Goal: Task Accomplishment & Management: Use online tool/utility

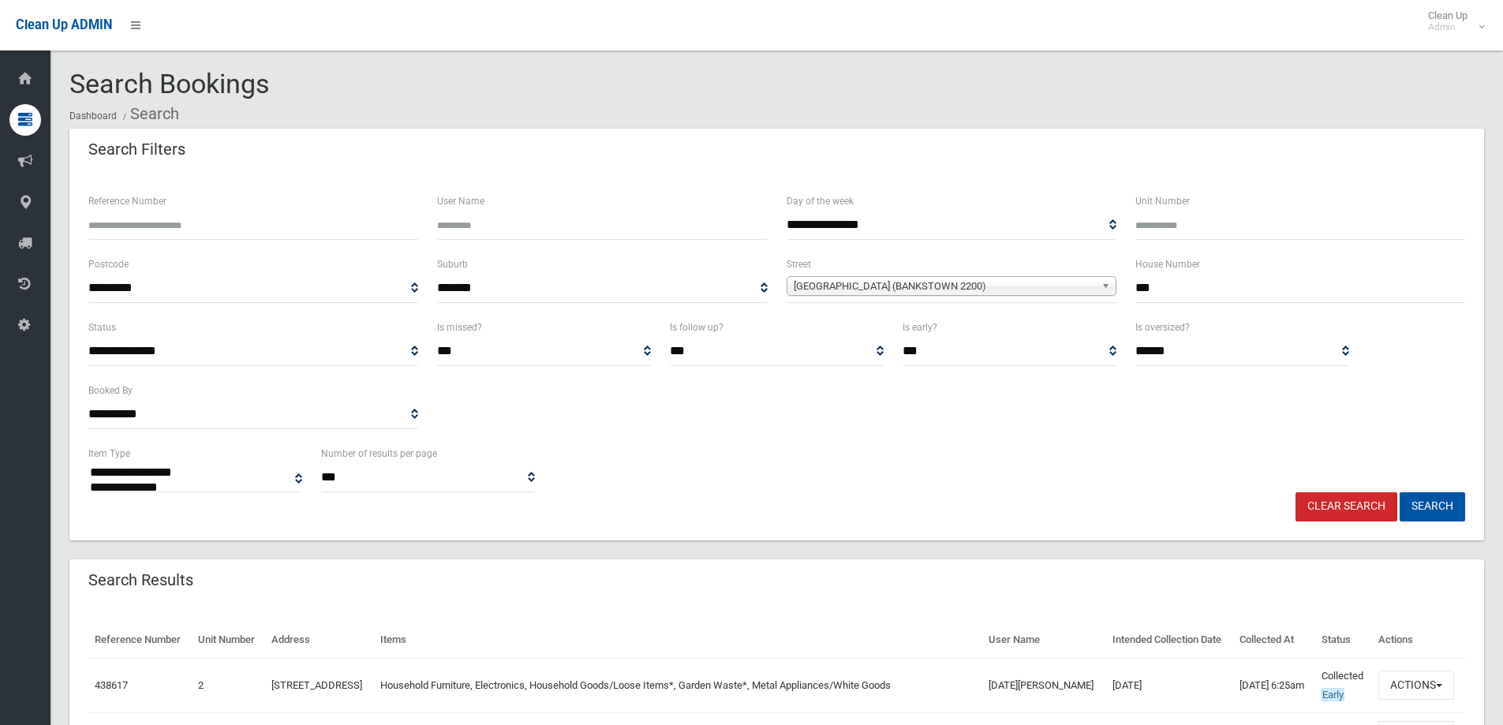
select select
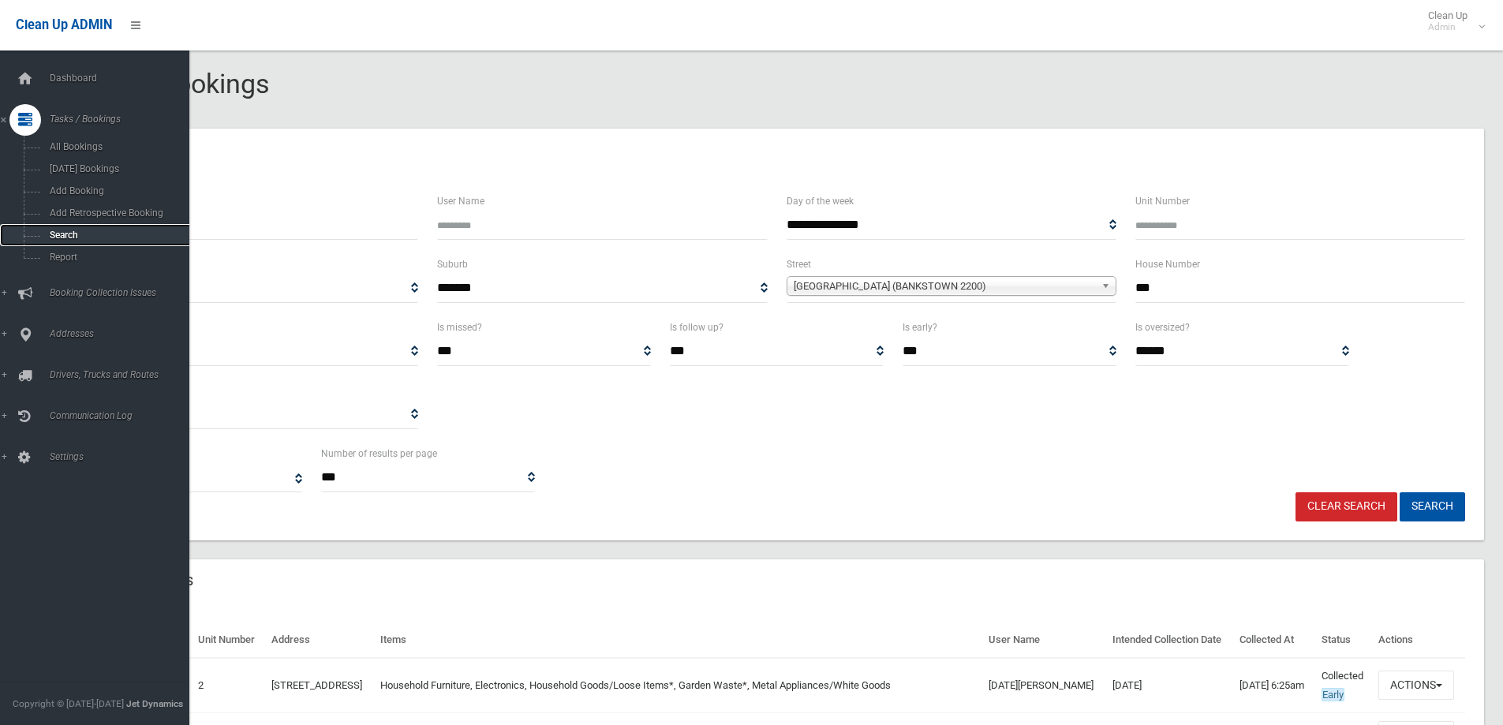
click at [63, 233] on span "Search" at bounding box center [116, 235] width 143 height 11
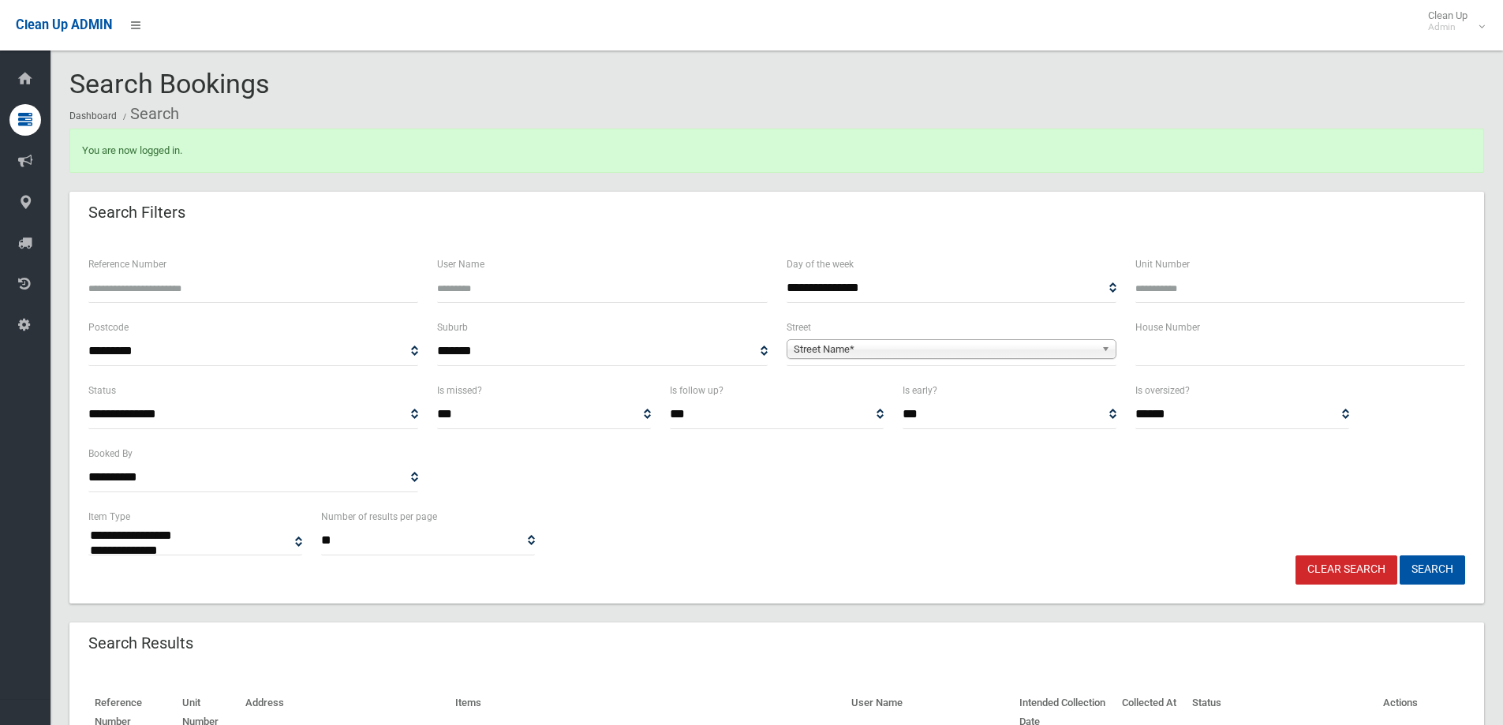
select select
click at [1161, 345] on input "text" at bounding box center [1300, 351] width 330 height 29
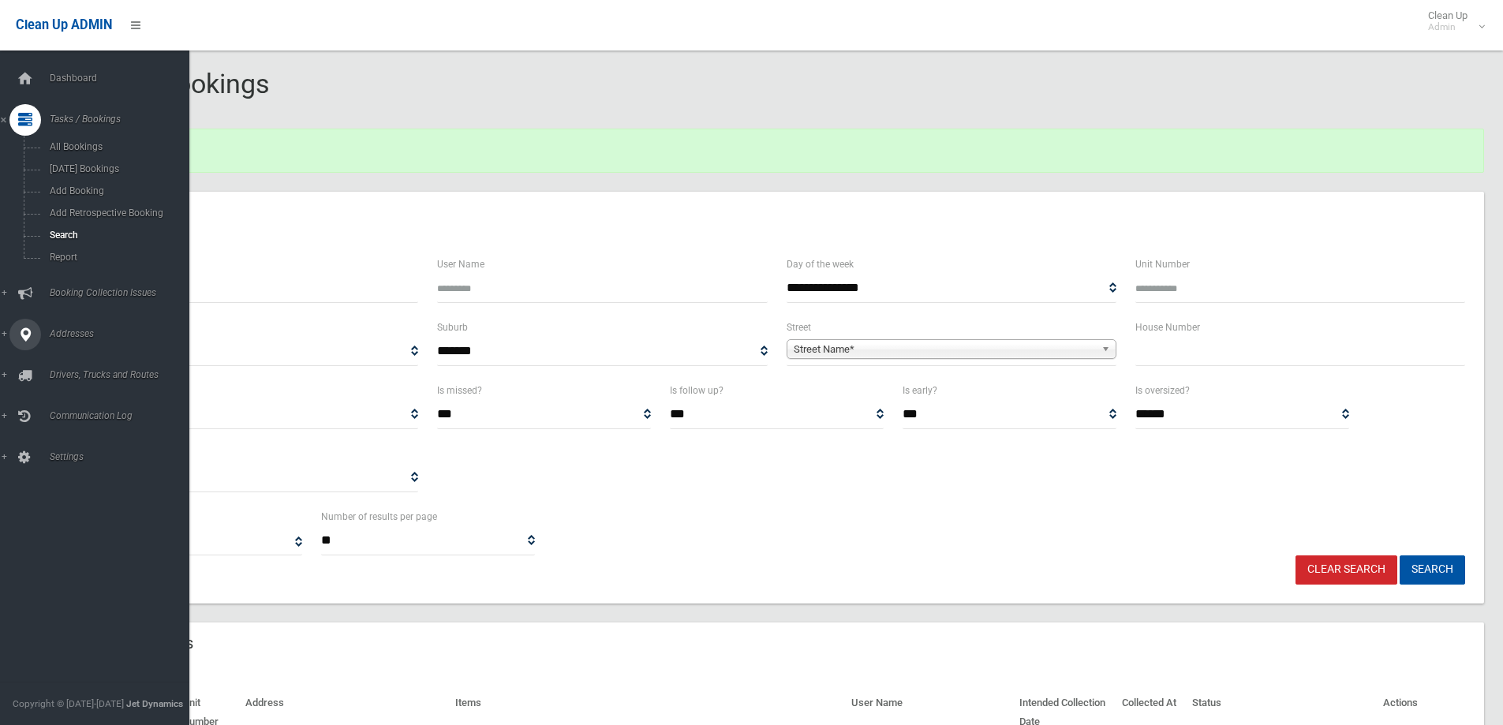
click at [72, 333] on span "Addresses" at bounding box center [123, 333] width 156 height 11
click at [76, 228] on span "All Addresses" at bounding box center [116, 228] width 143 height 11
click at [67, 225] on span "All Addresses" at bounding box center [116, 228] width 143 height 11
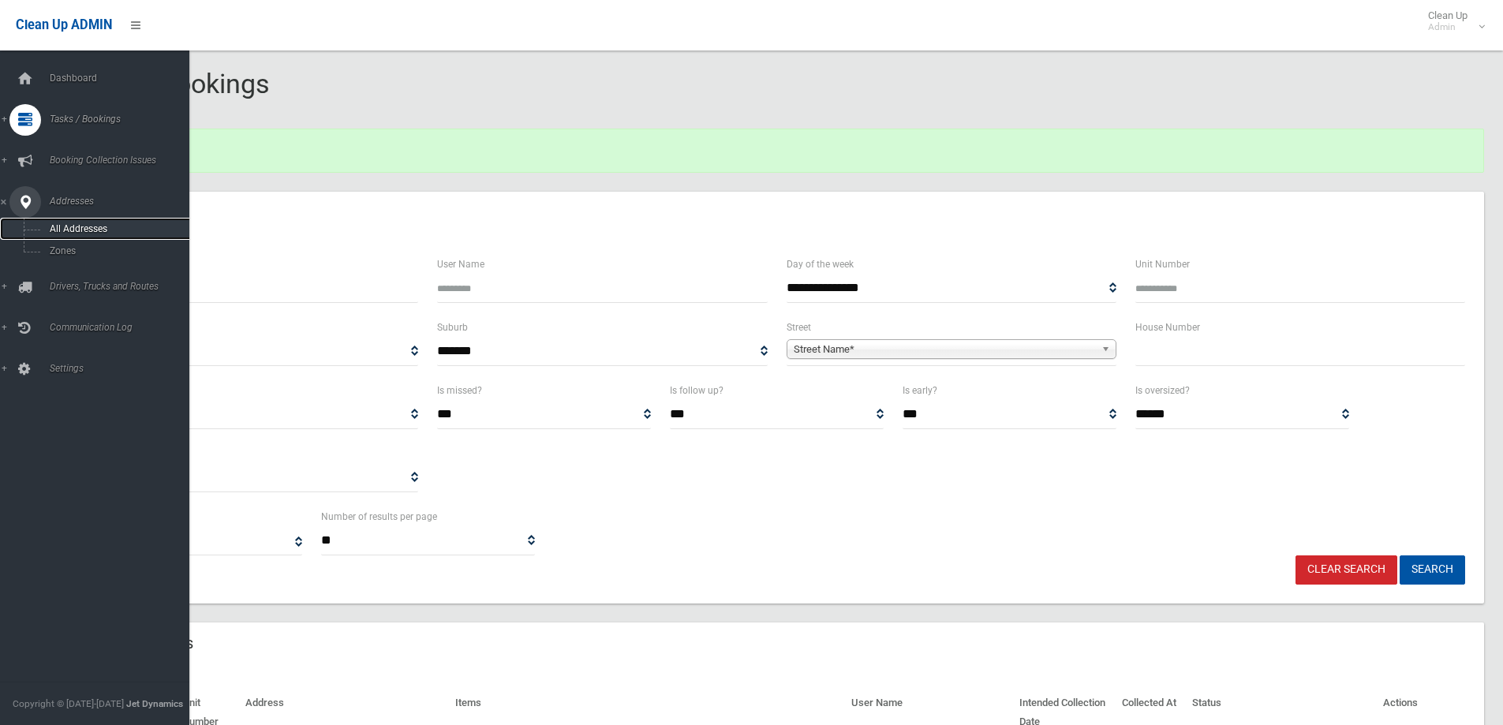
click at [65, 224] on span "All Addresses" at bounding box center [116, 228] width 143 height 11
click at [65, 230] on span "All Addresses" at bounding box center [116, 228] width 143 height 11
click at [68, 230] on span "All Addresses" at bounding box center [116, 228] width 143 height 11
click at [78, 226] on span "All Addresses" at bounding box center [116, 228] width 143 height 11
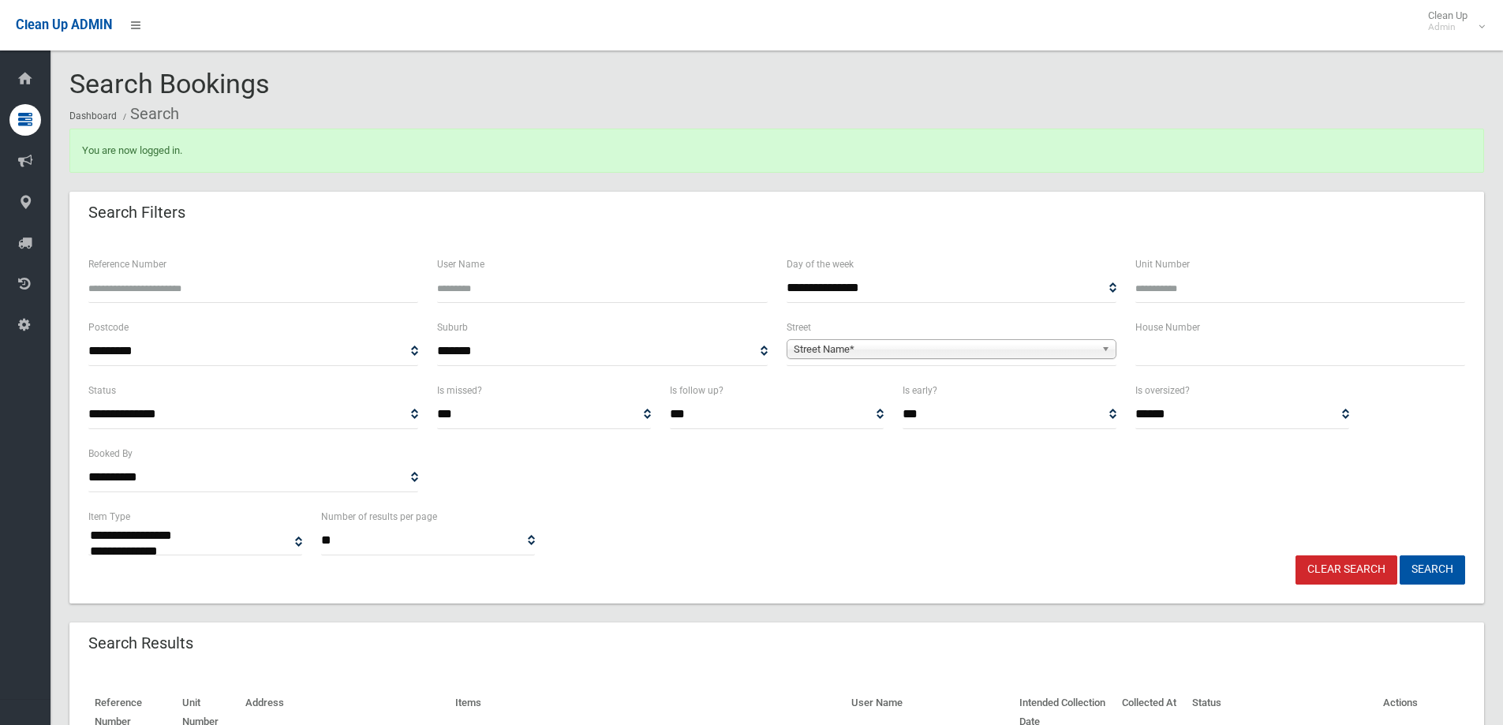
click at [338, 346] on select "********* **** **** **** **** **** **** **** **** **** **** **** **** **** ****…" at bounding box center [253, 351] width 330 height 29
click at [1273, 547] on div "**********" at bounding box center [777, 531] width 1396 height 48
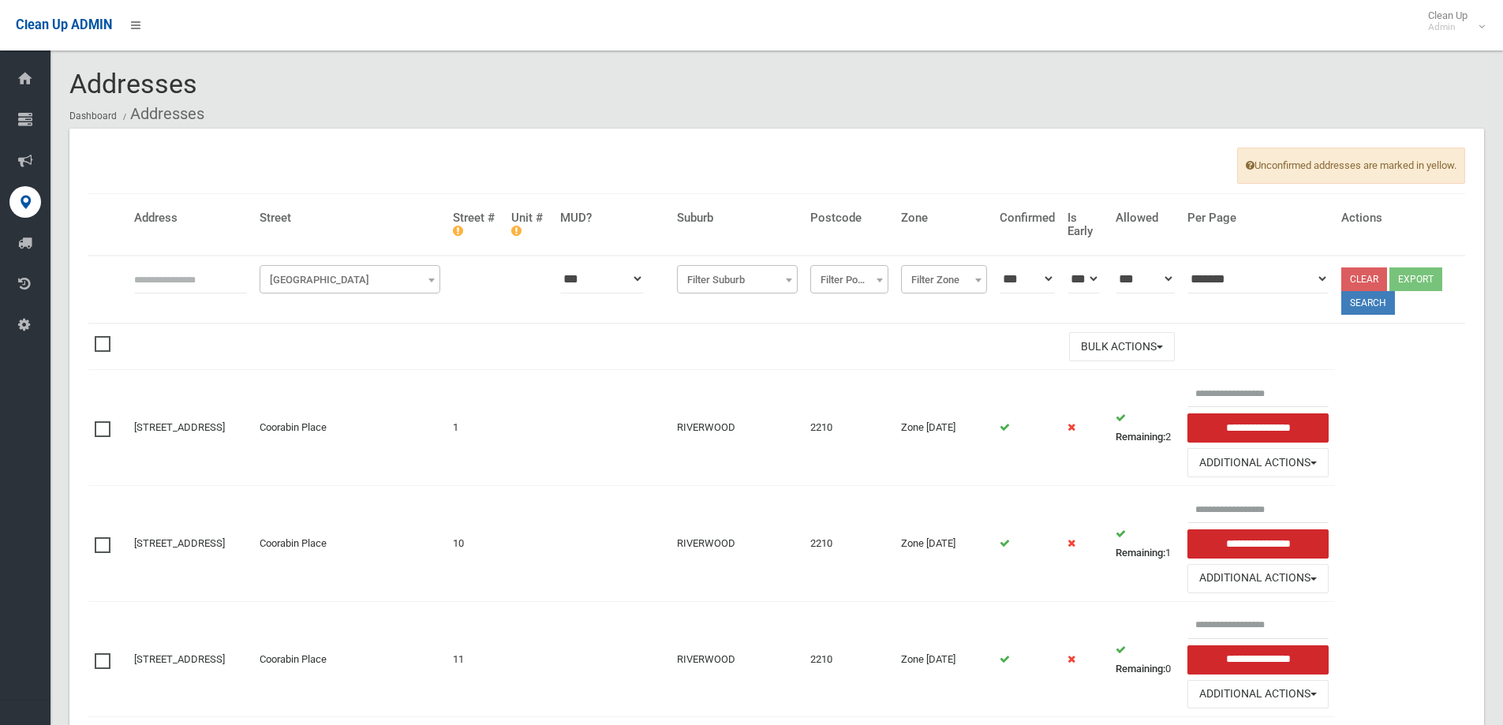
click at [154, 269] on input "text" at bounding box center [190, 278] width 113 height 29
type input "*****"
click at [339, 283] on span "Filter Street" at bounding box center [350, 280] width 173 height 22
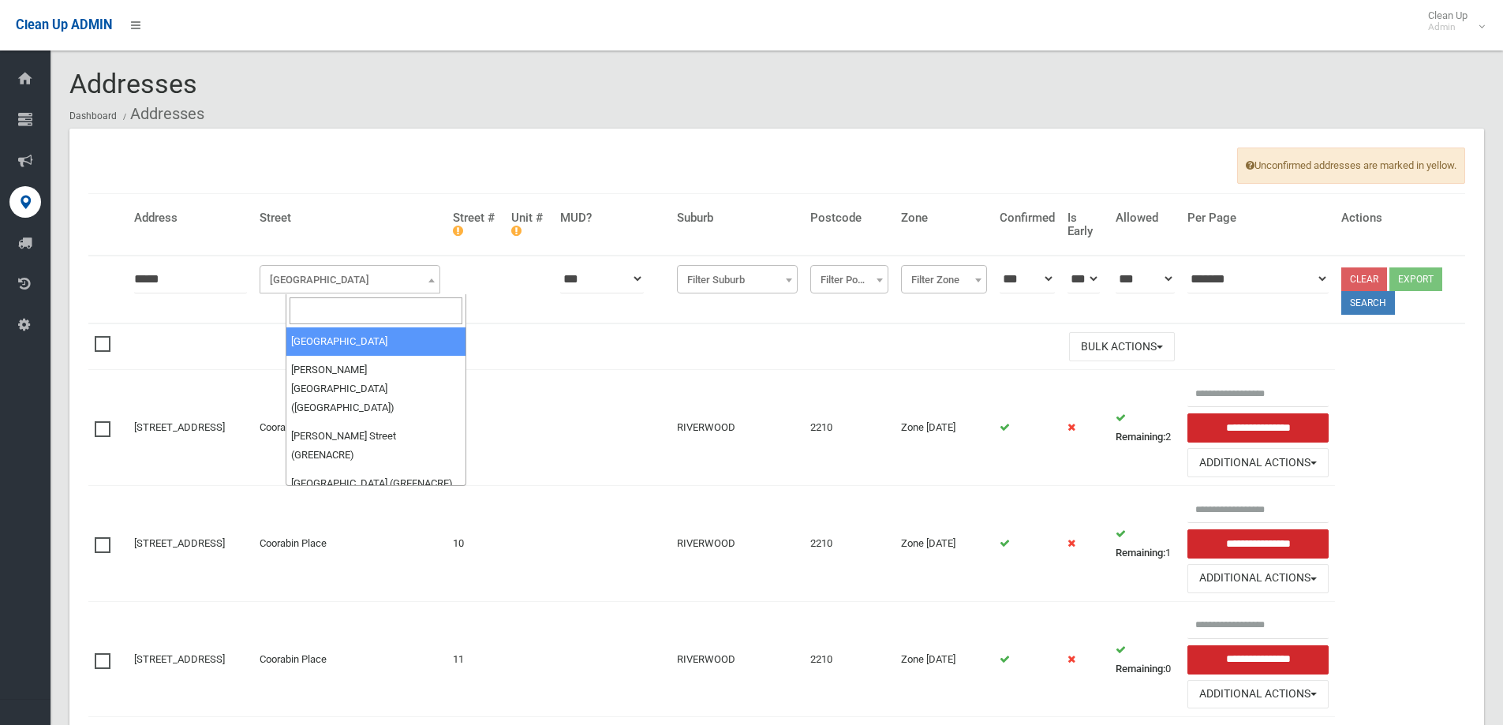
click at [317, 312] on input "search" at bounding box center [376, 310] width 173 height 27
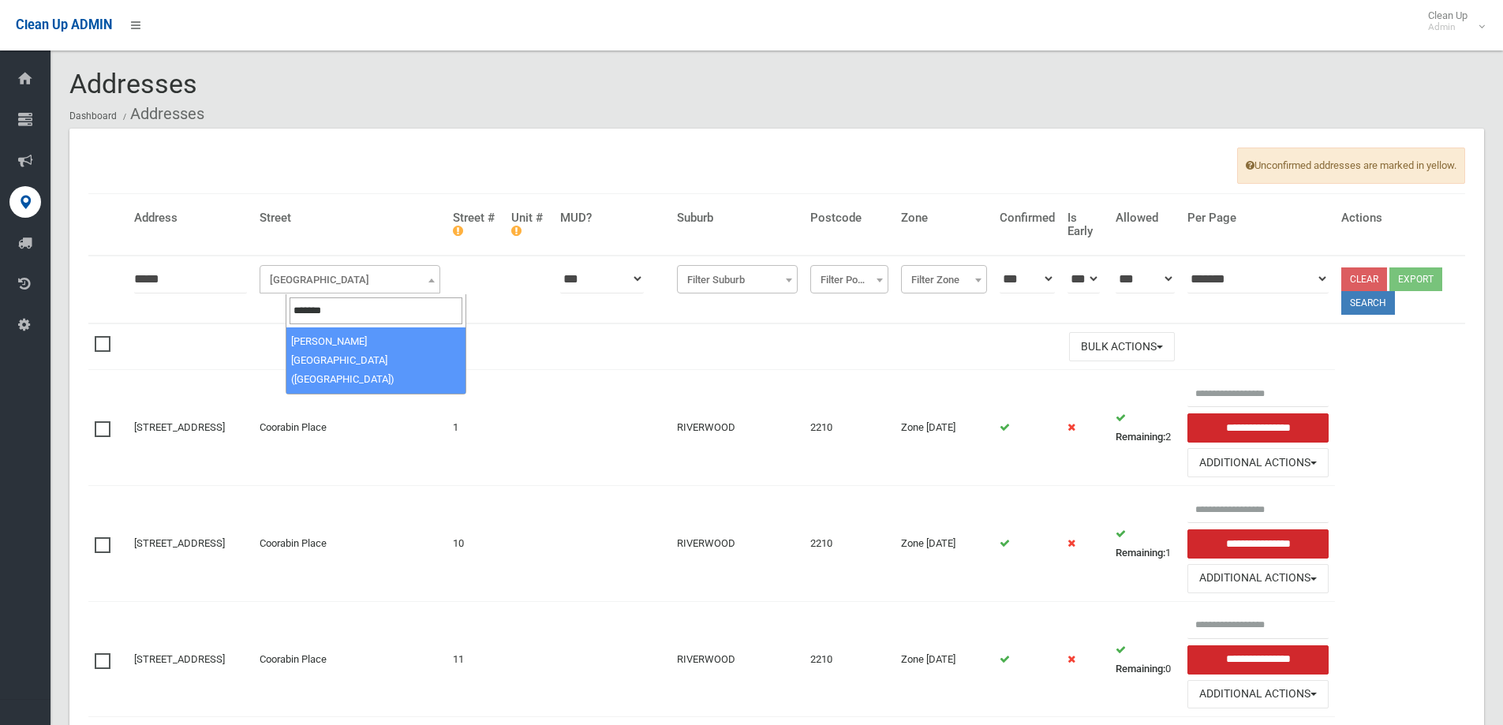
type input "*******"
select select "****"
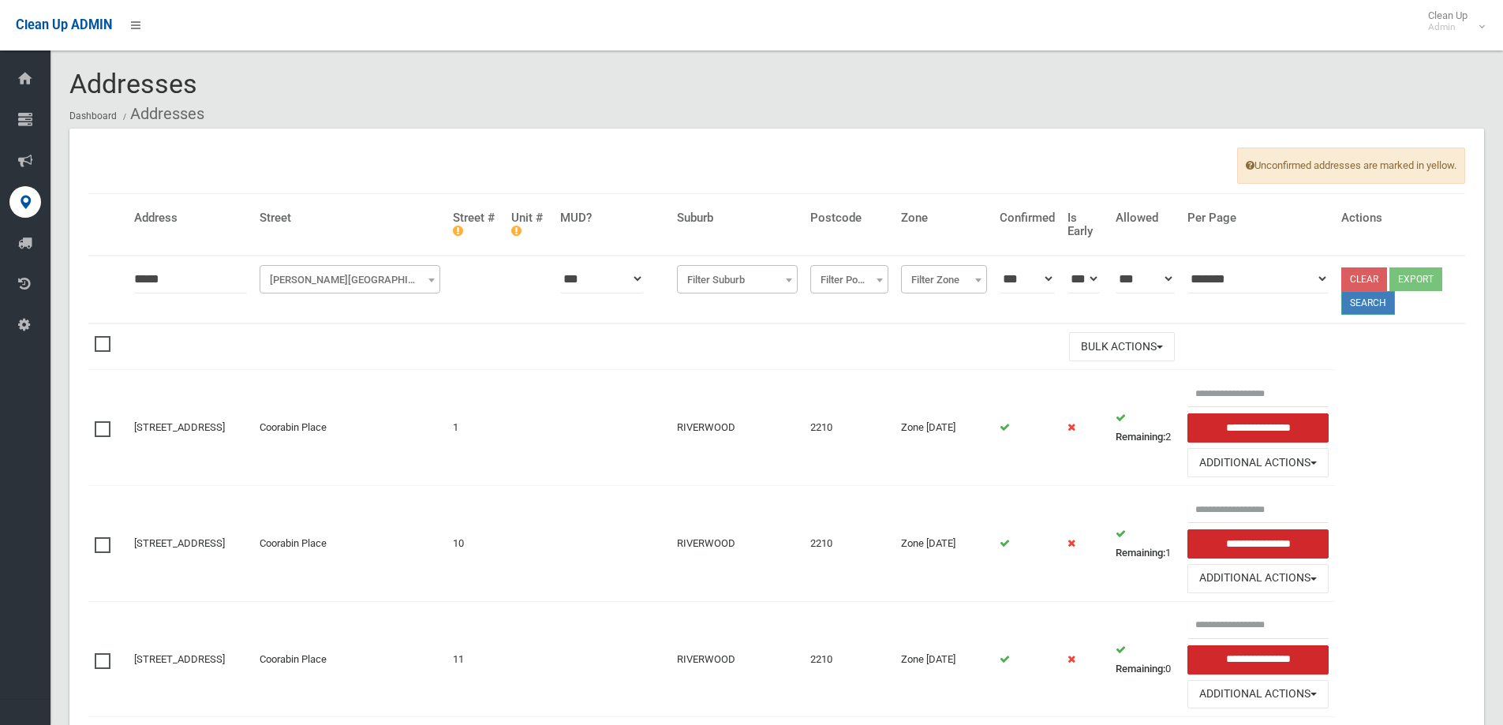
click at [1374, 301] on button "Search" at bounding box center [1368, 303] width 54 height 24
click at [1371, 305] on button "Search" at bounding box center [1368, 303] width 54 height 24
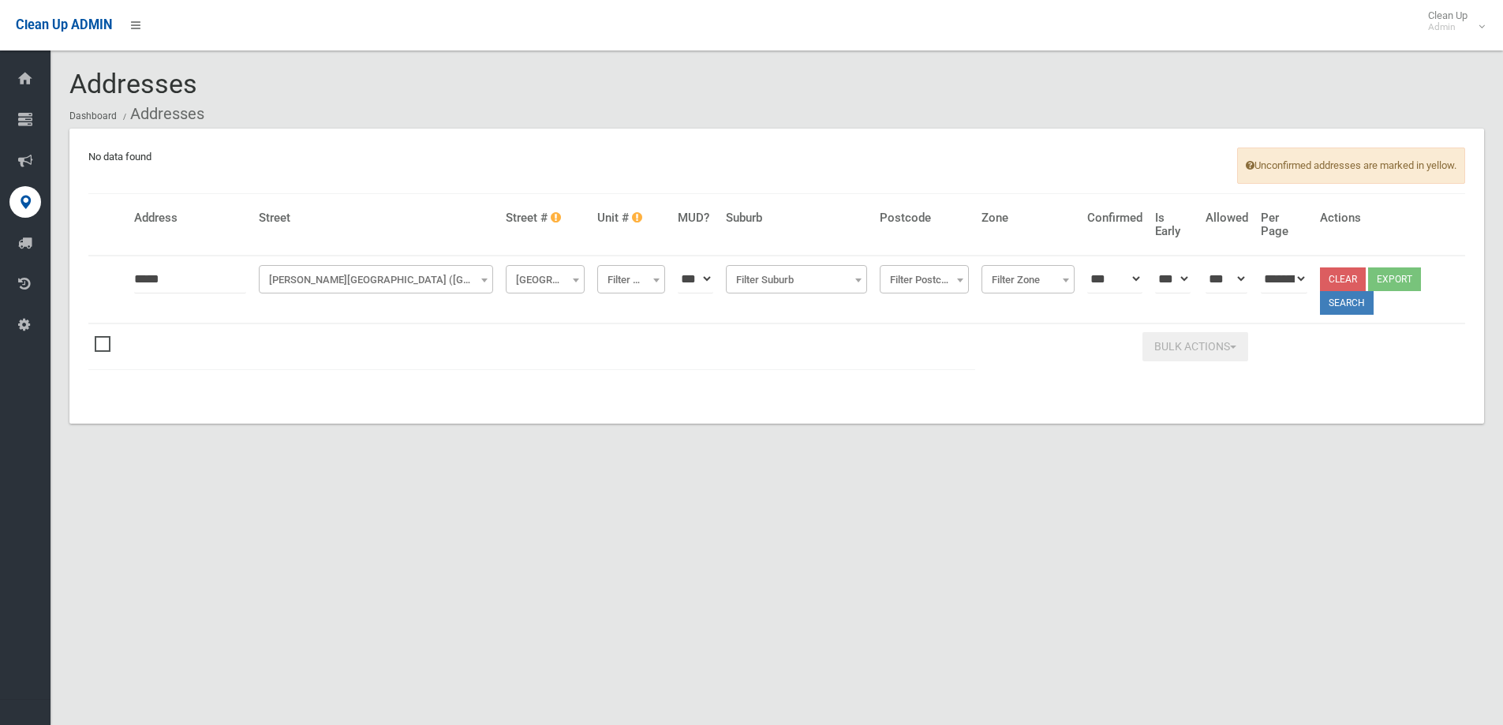
click at [170, 279] on input "*****" at bounding box center [190, 278] width 112 height 29
type input "**"
click at [1355, 304] on button "Search" at bounding box center [1347, 303] width 54 height 24
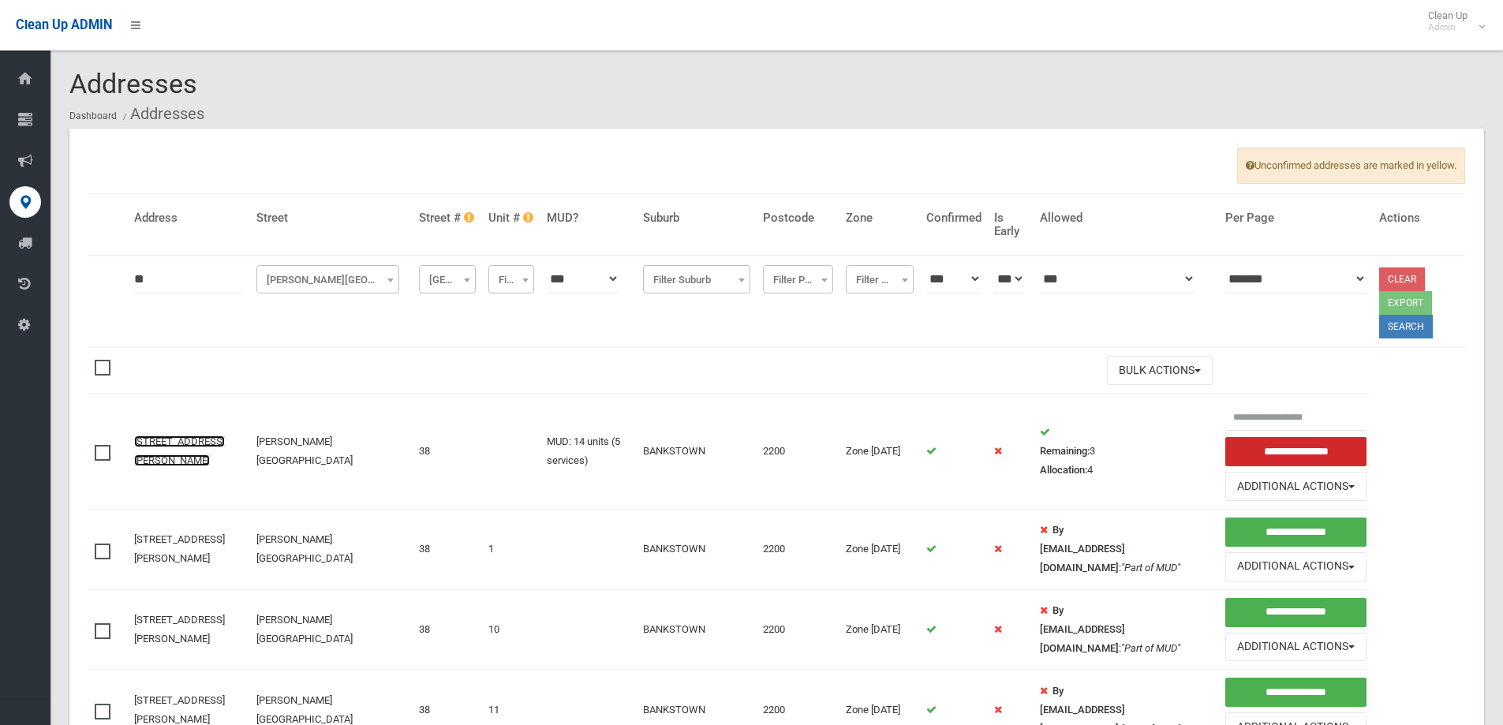
click at [171, 438] on link "[STREET_ADDRESS][PERSON_NAME]" at bounding box center [179, 450] width 91 height 31
click at [171, 445] on link "[STREET_ADDRESS][PERSON_NAME]" at bounding box center [179, 450] width 91 height 31
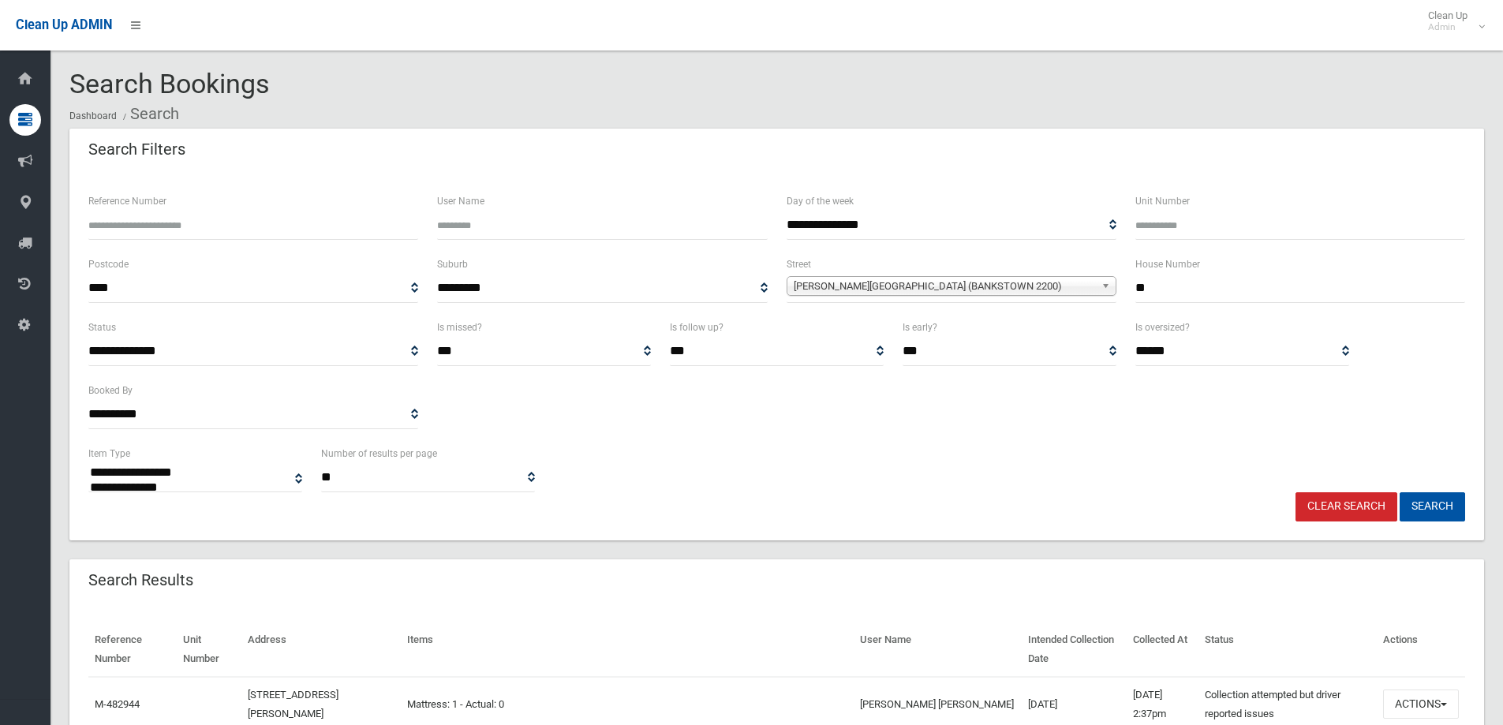
select select
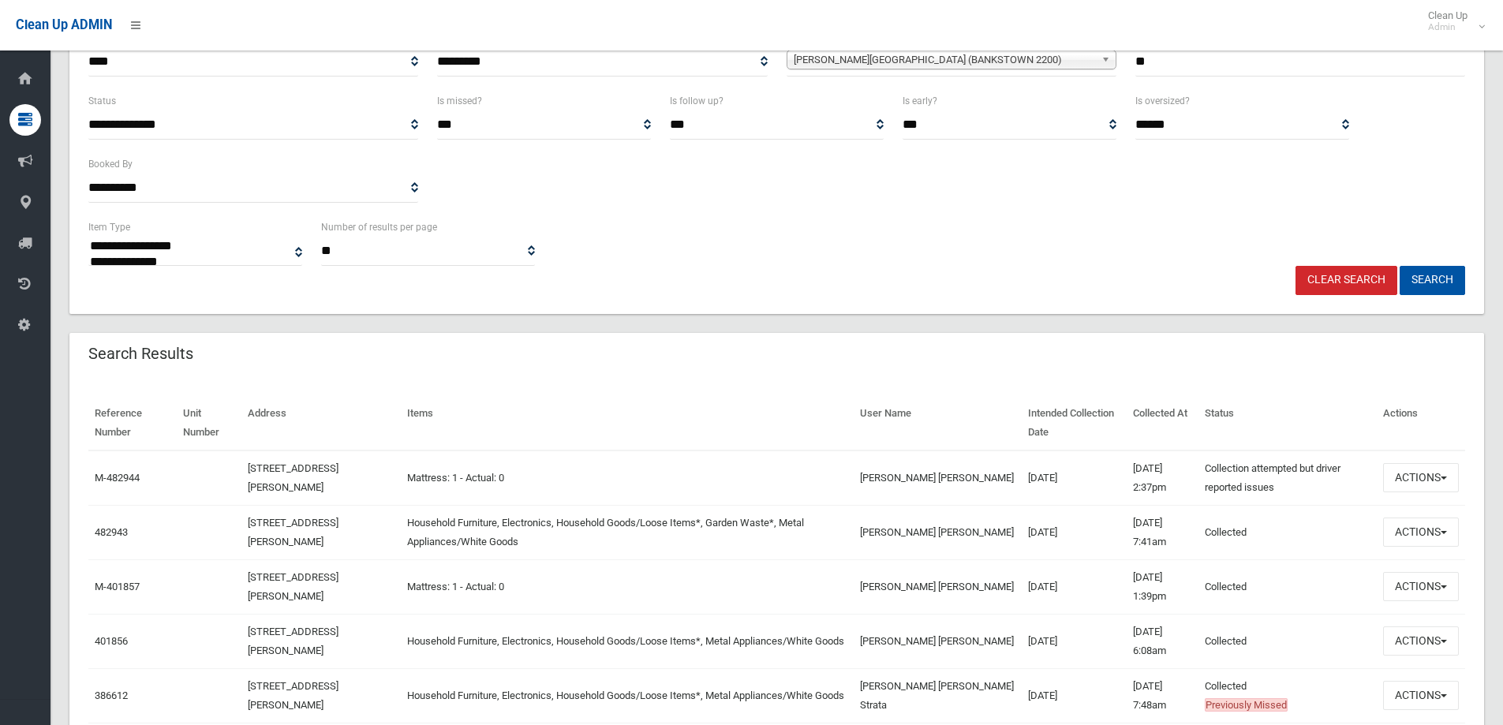
scroll to position [237, 0]
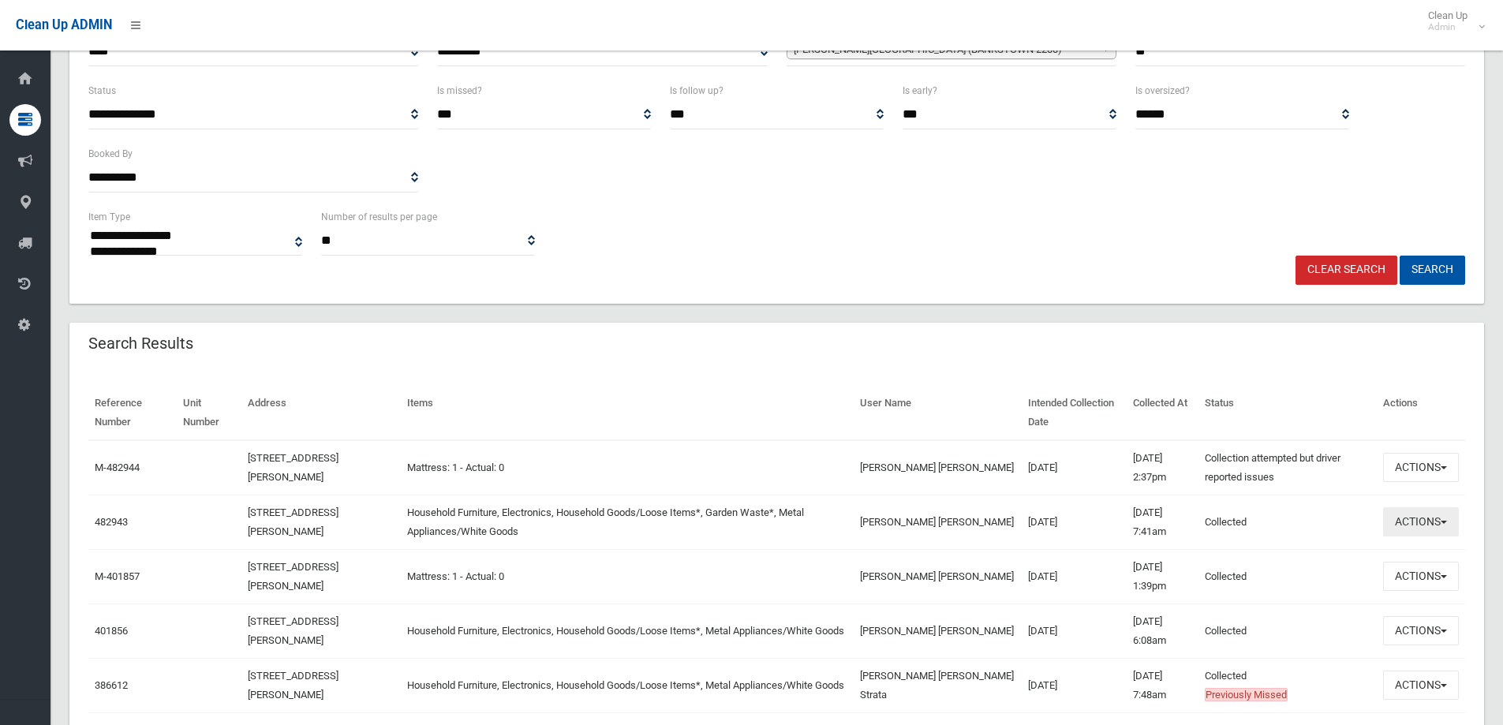
click at [1418, 523] on button "Actions" at bounding box center [1421, 521] width 76 height 29
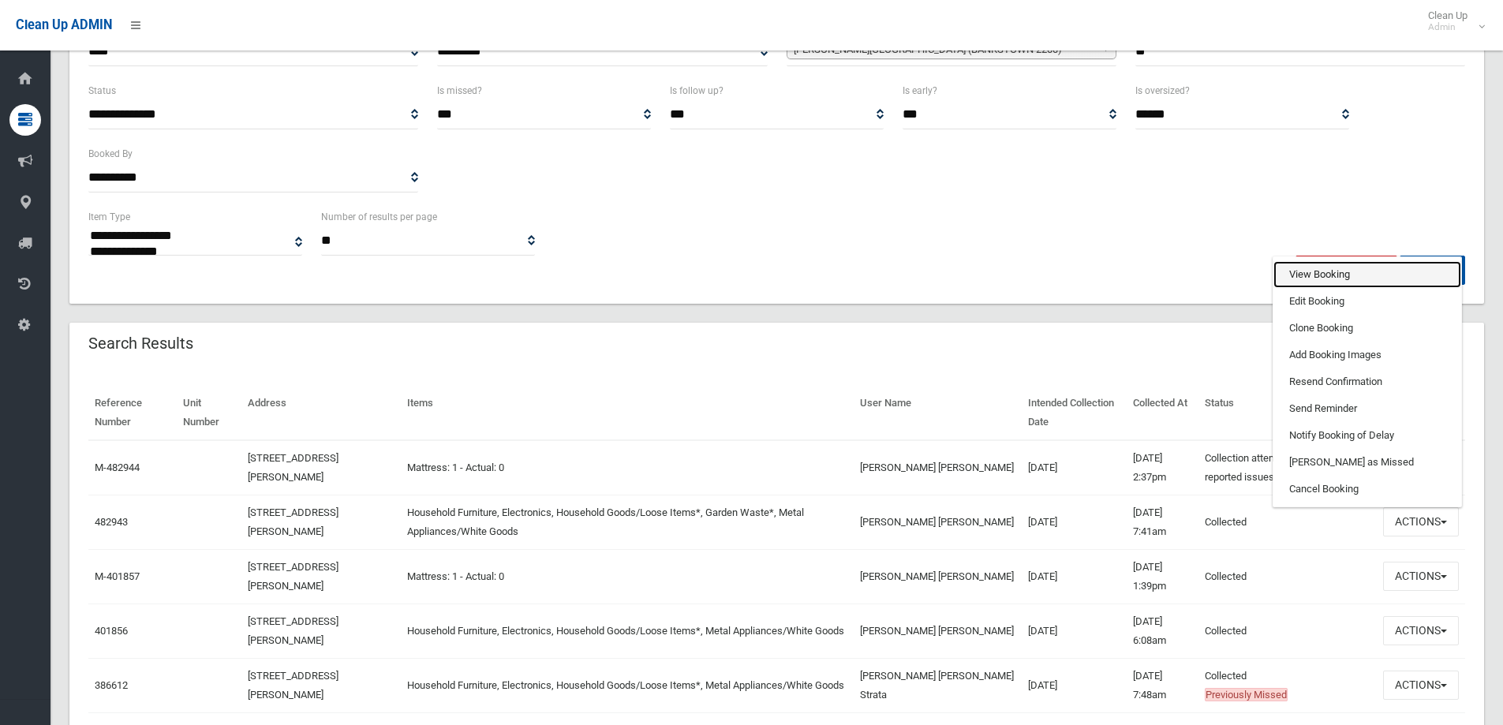
click at [1309, 275] on link "View Booking" at bounding box center [1367, 274] width 188 height 27
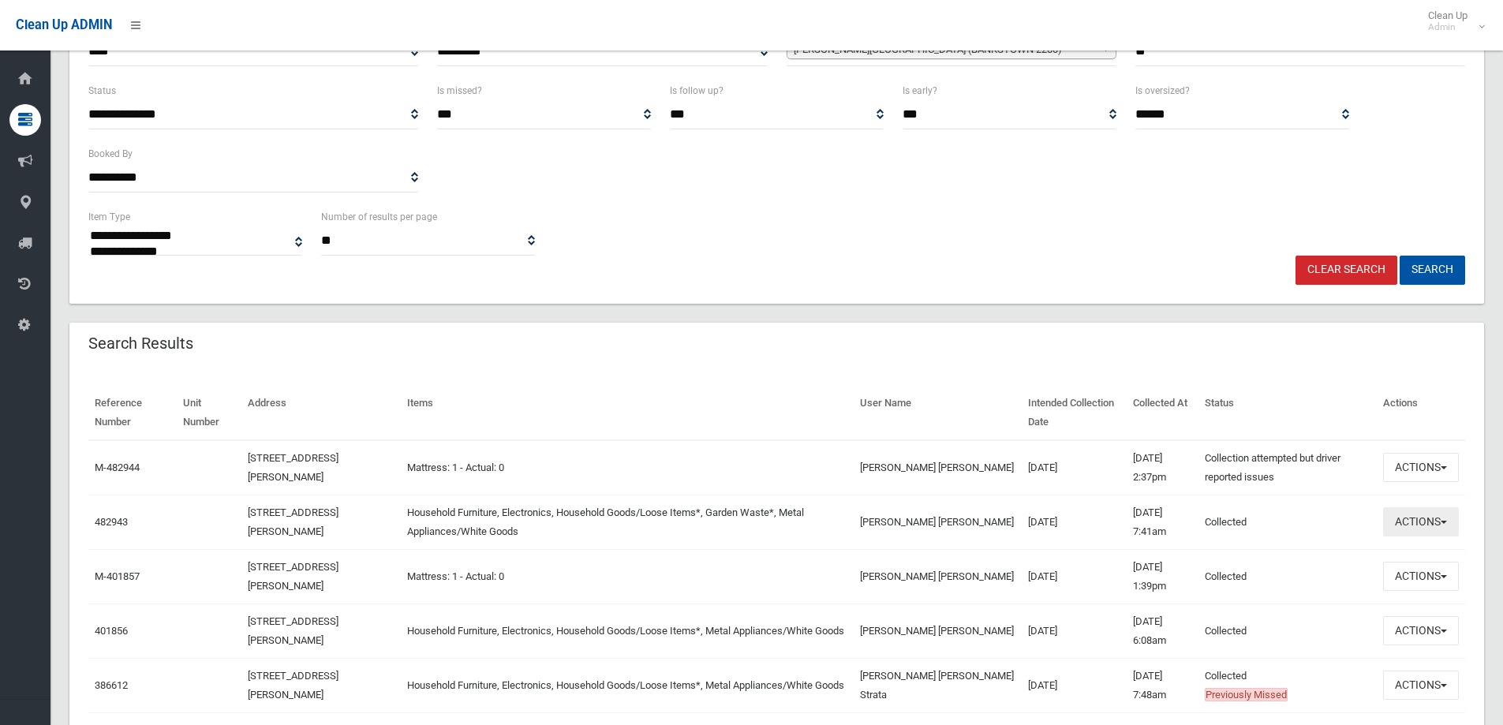
click at [1422, 519] on button "Actions" at bounding box center [1421, 521] width 76 height 29
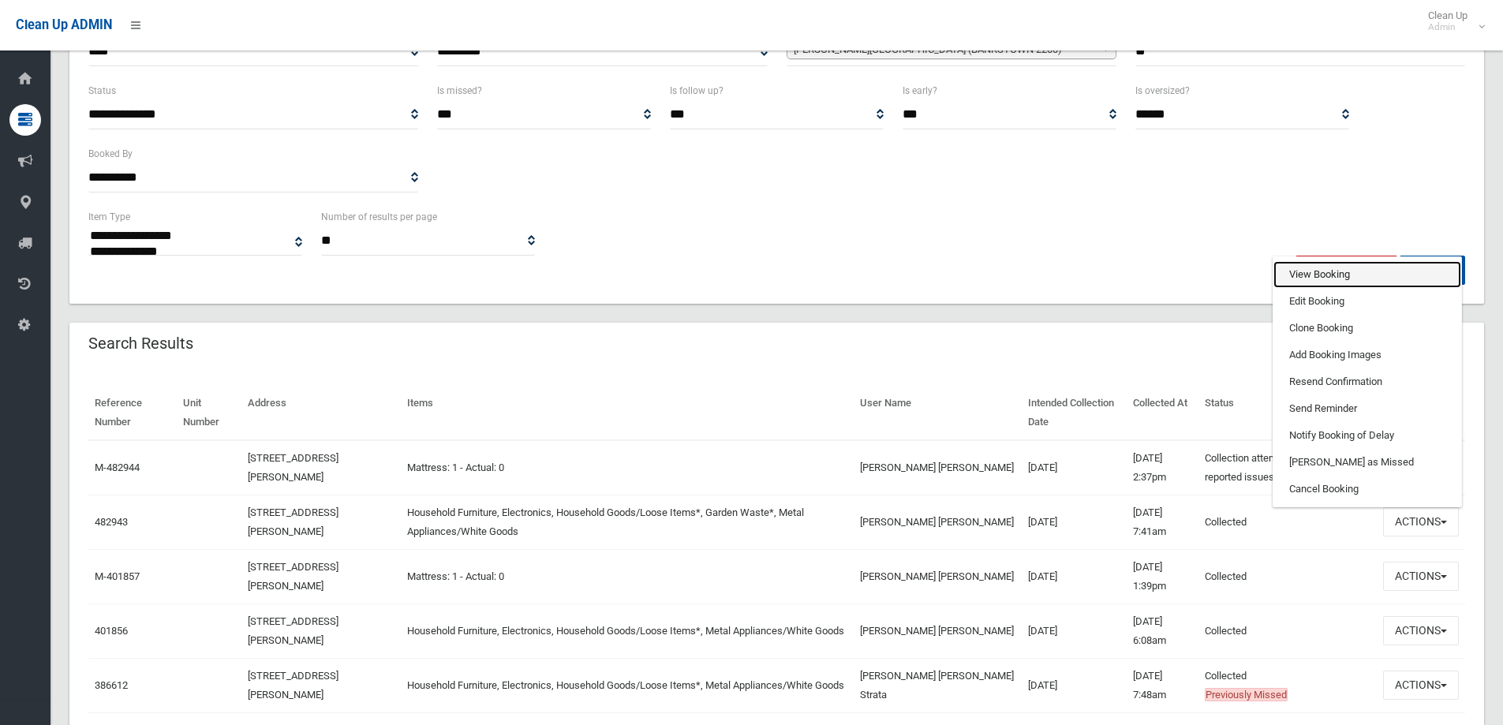
click at [1306, 272] on link "View Booking" at bounding box center [1367, 274] width 188 height 27
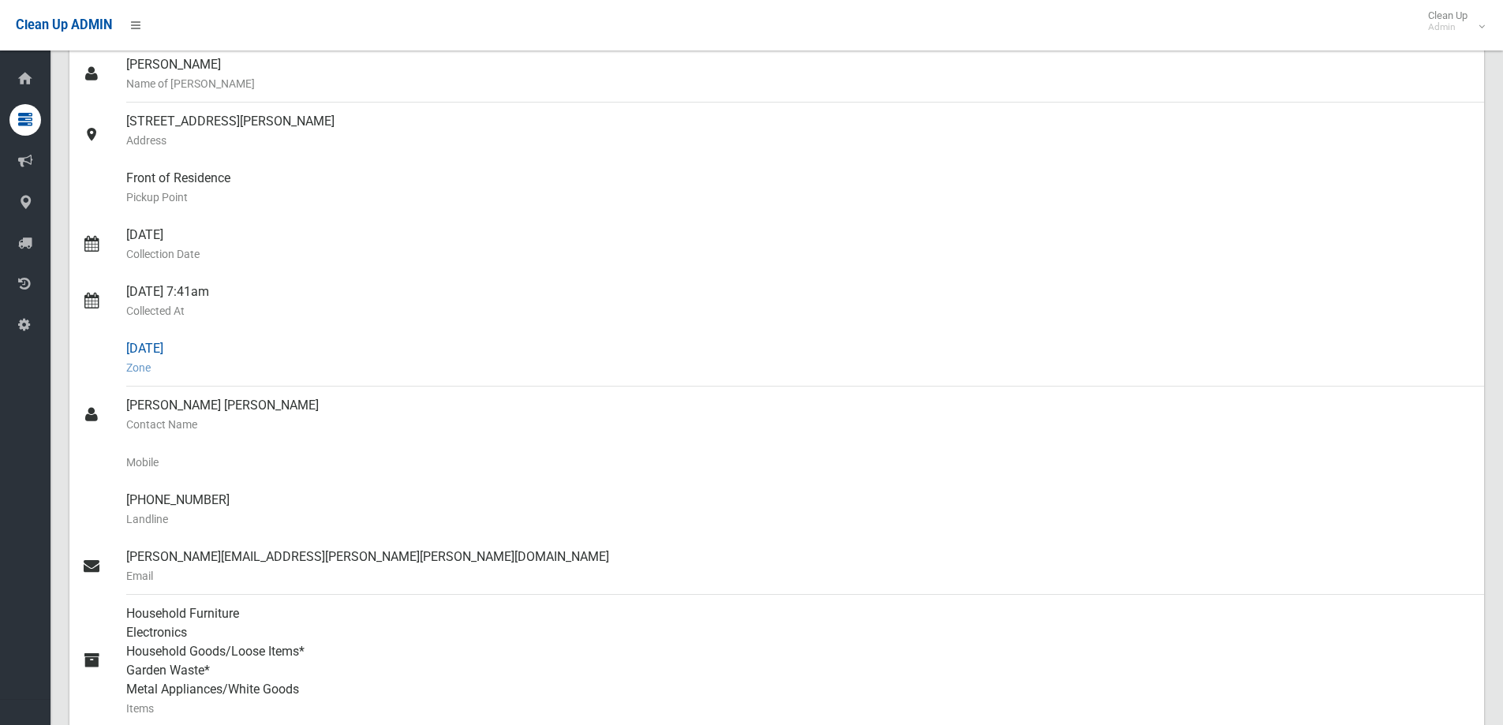
scroll to position [158, 0]
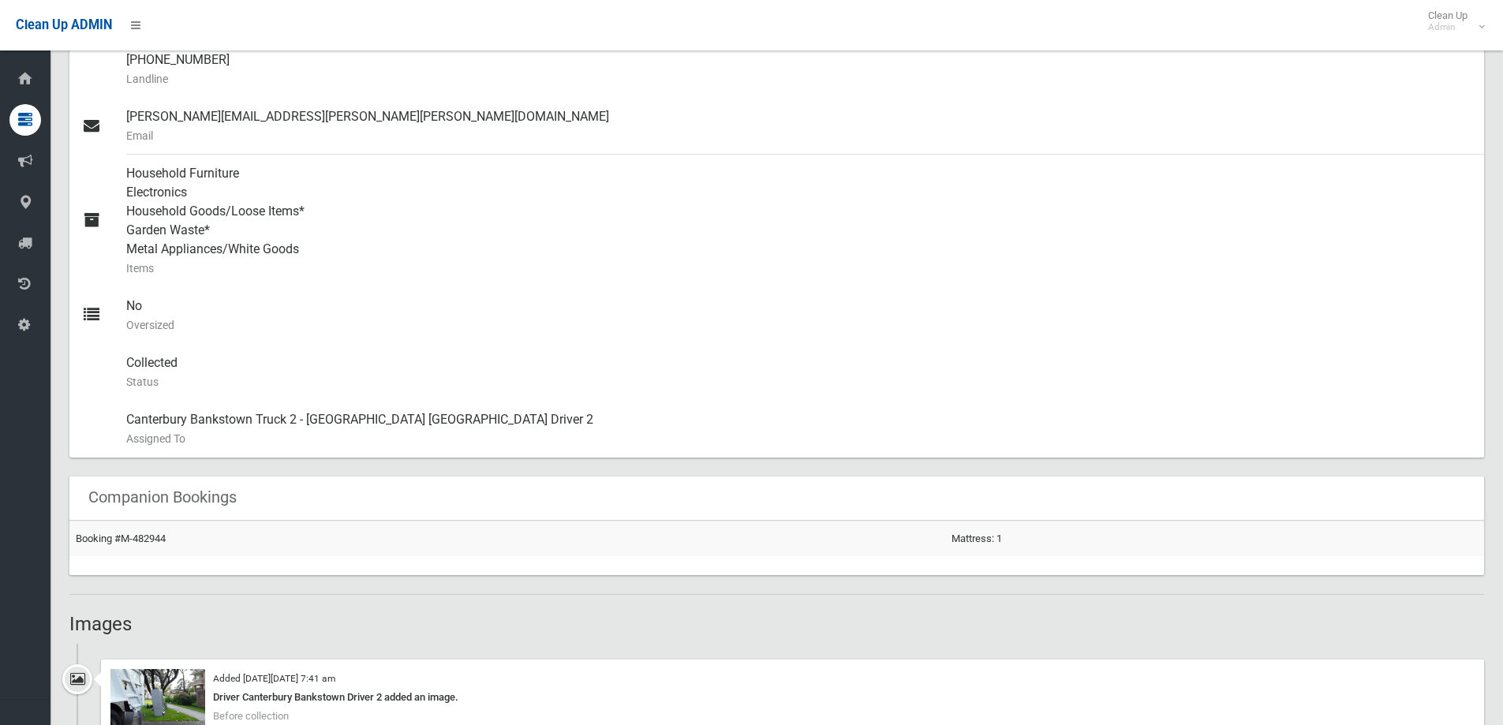
scroll to position [1026, 0]
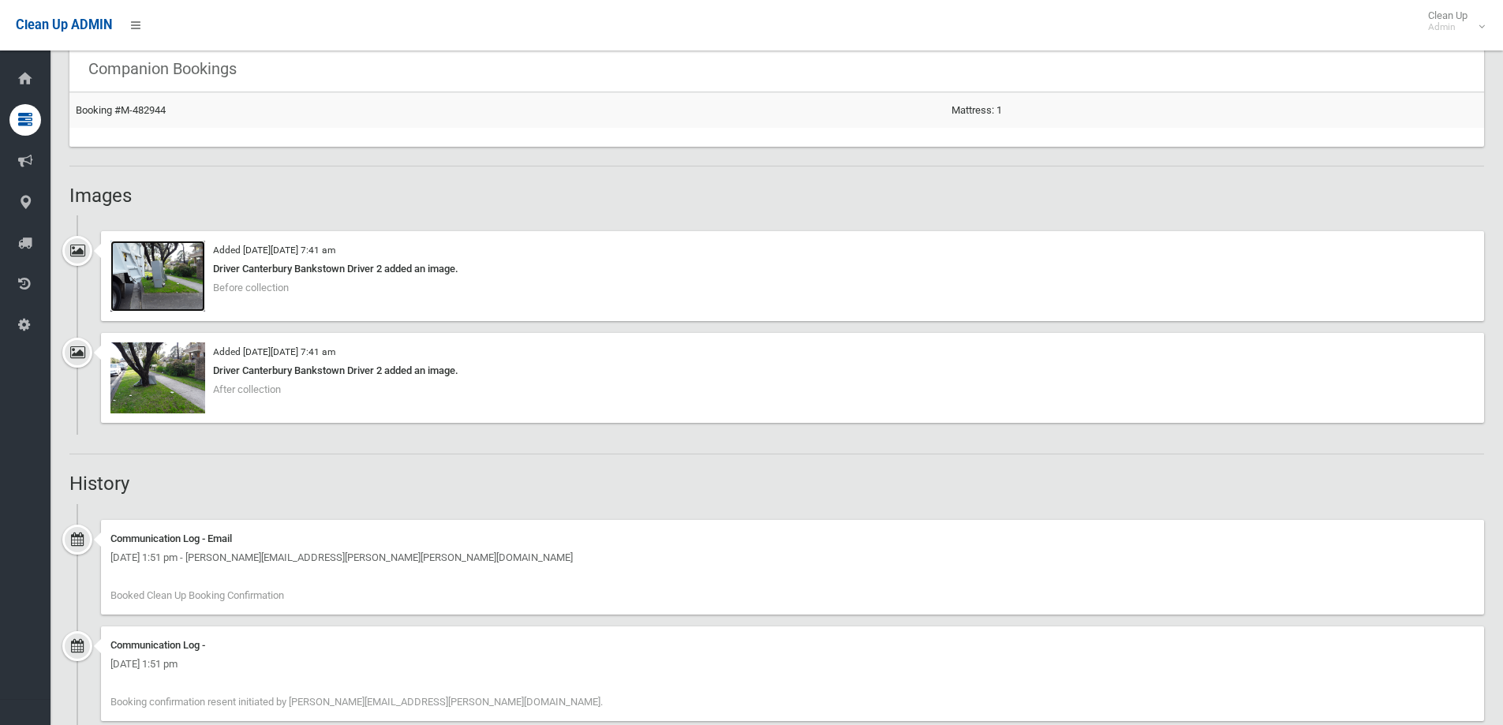
click at [163, 285] on img at bounding box center [157, 276] width 95 height 71
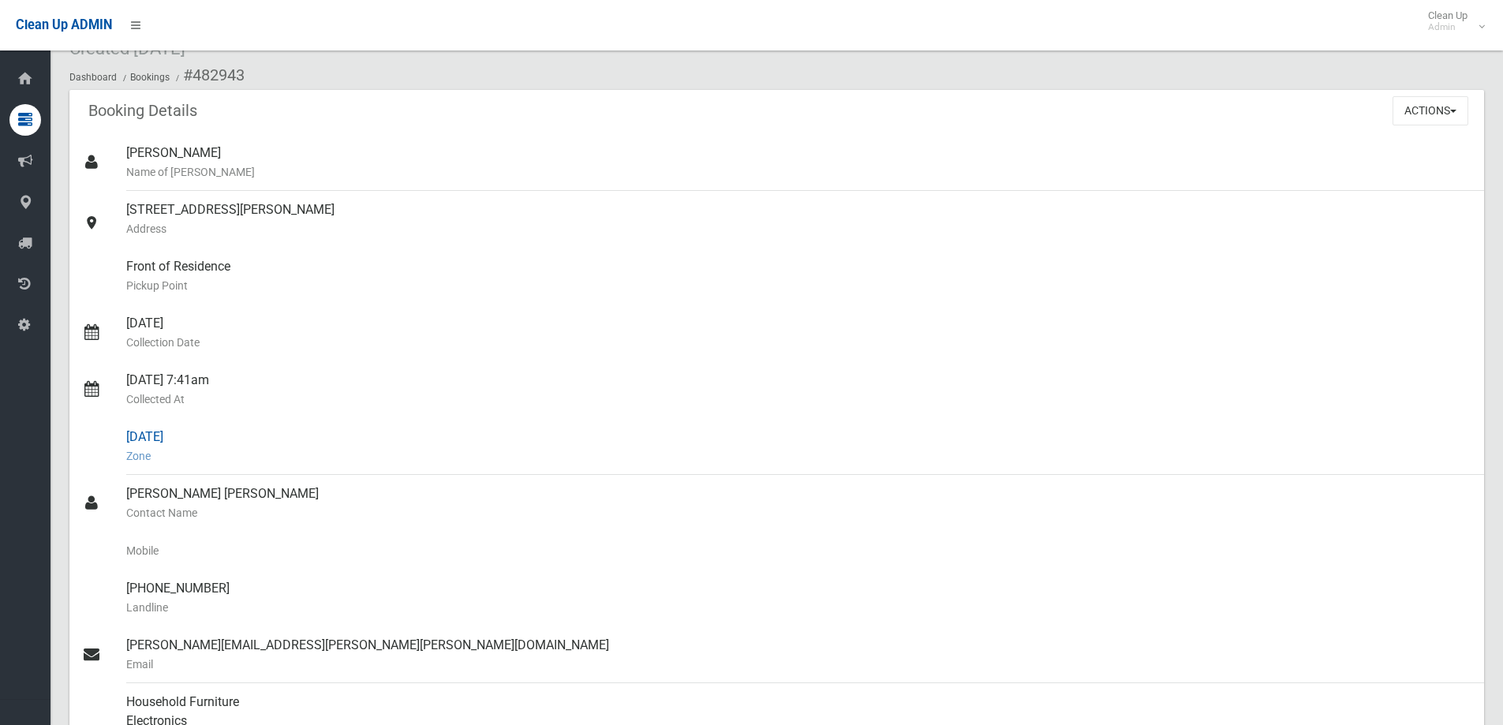
scroll to position [158, 0]
